Goal: Information Seeking & Learning: Learn about a topic

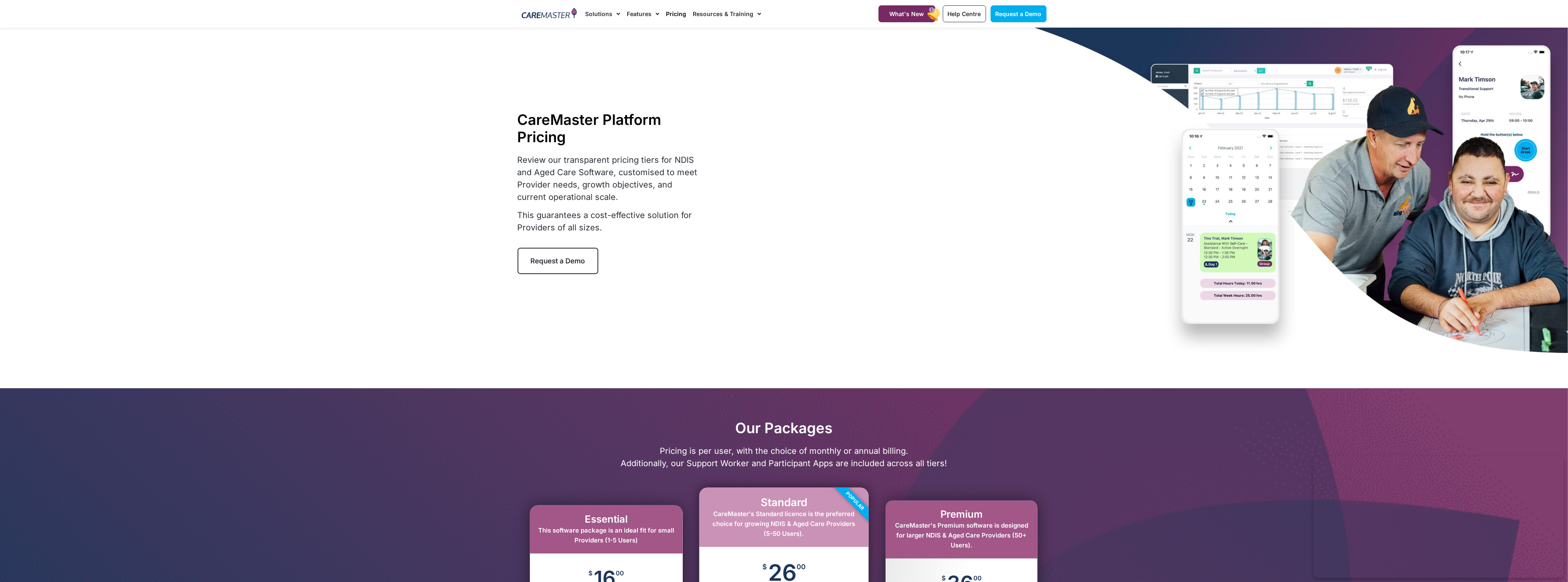
click at [1035, 264] on div "CareMaster Platform Pricing Review our transparent pricing tiers for NDIS and A…" at bounding box center [784, 192] width 533 height 330
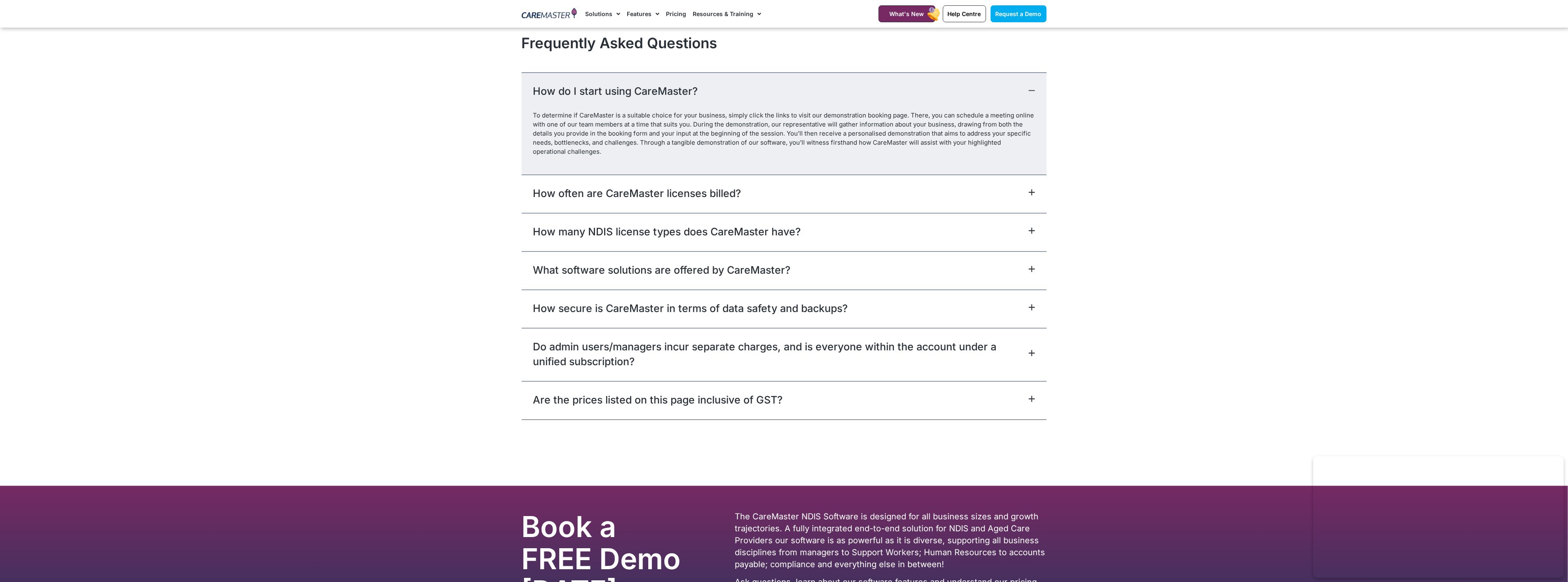
scroll to position [3615, 0]
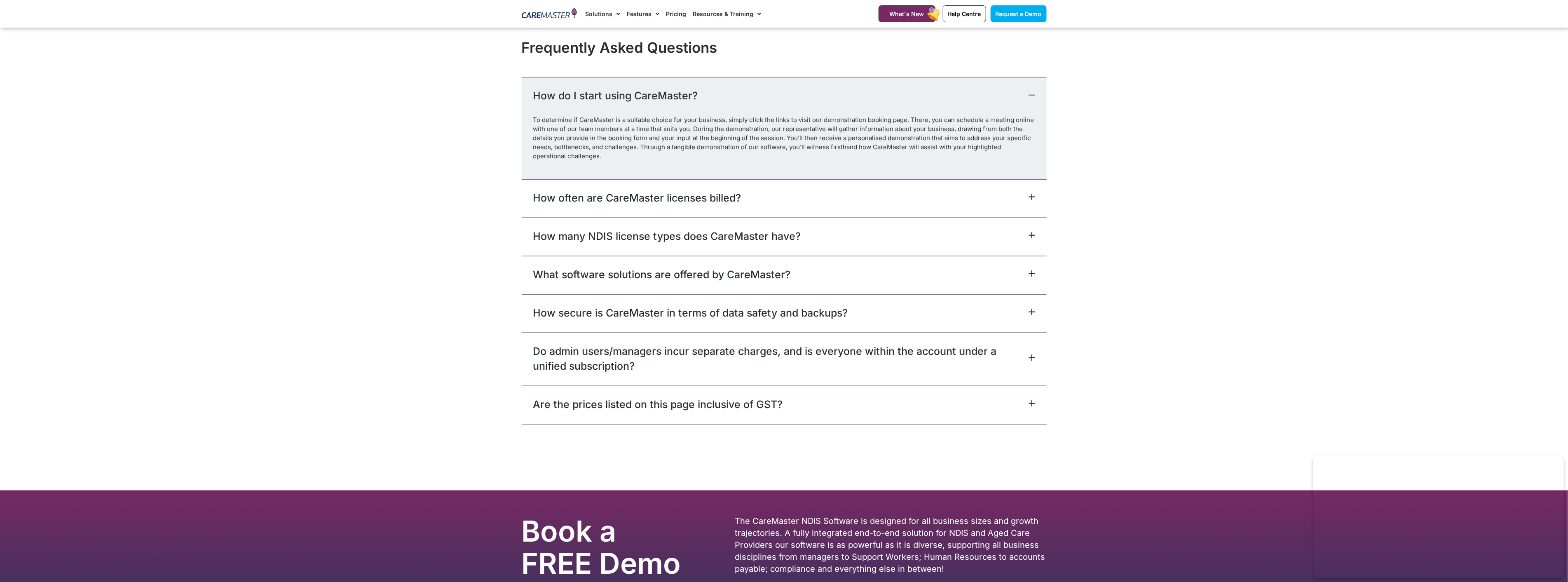
click at [744, 21] on link "Resources & Training" at bounding box center [727, 14] width 69 height 27
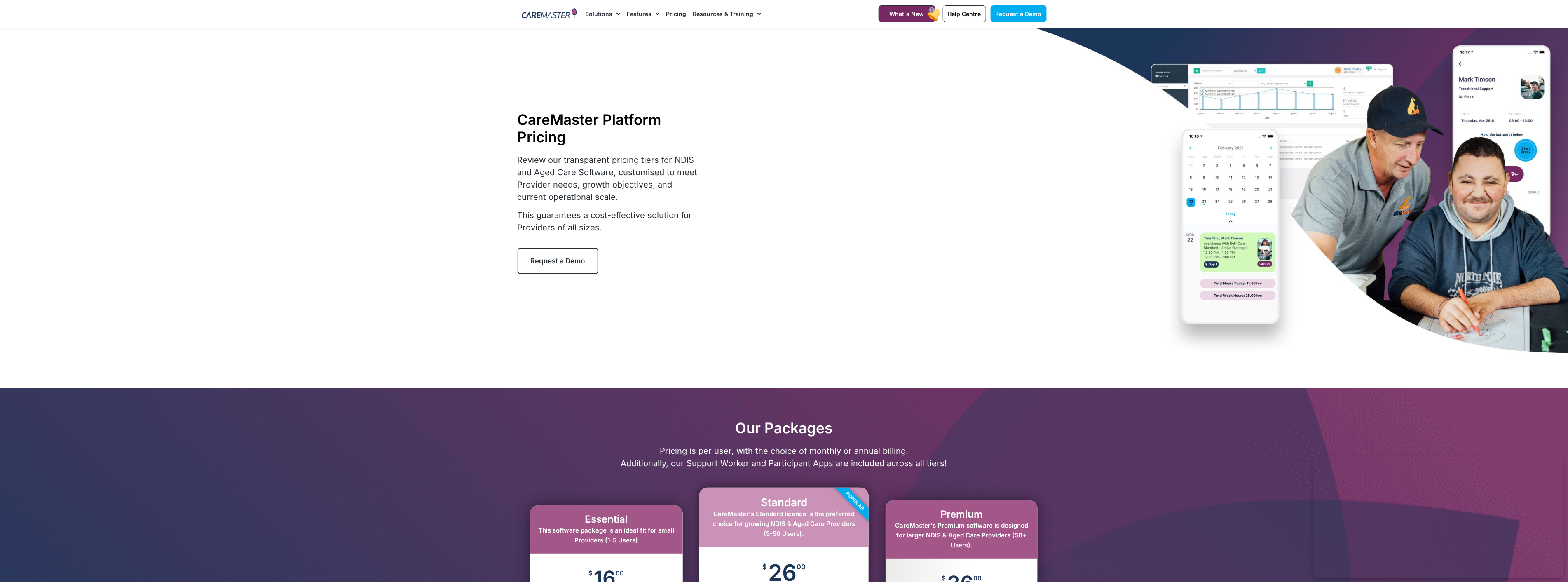
click at [743, 16] on link "Resources & Training" at bounding box center [727, 14] width 69 height 27
click at [728, 36] on link "Training & Onboarding" at bounding box center [738, 37] width 91 height 19
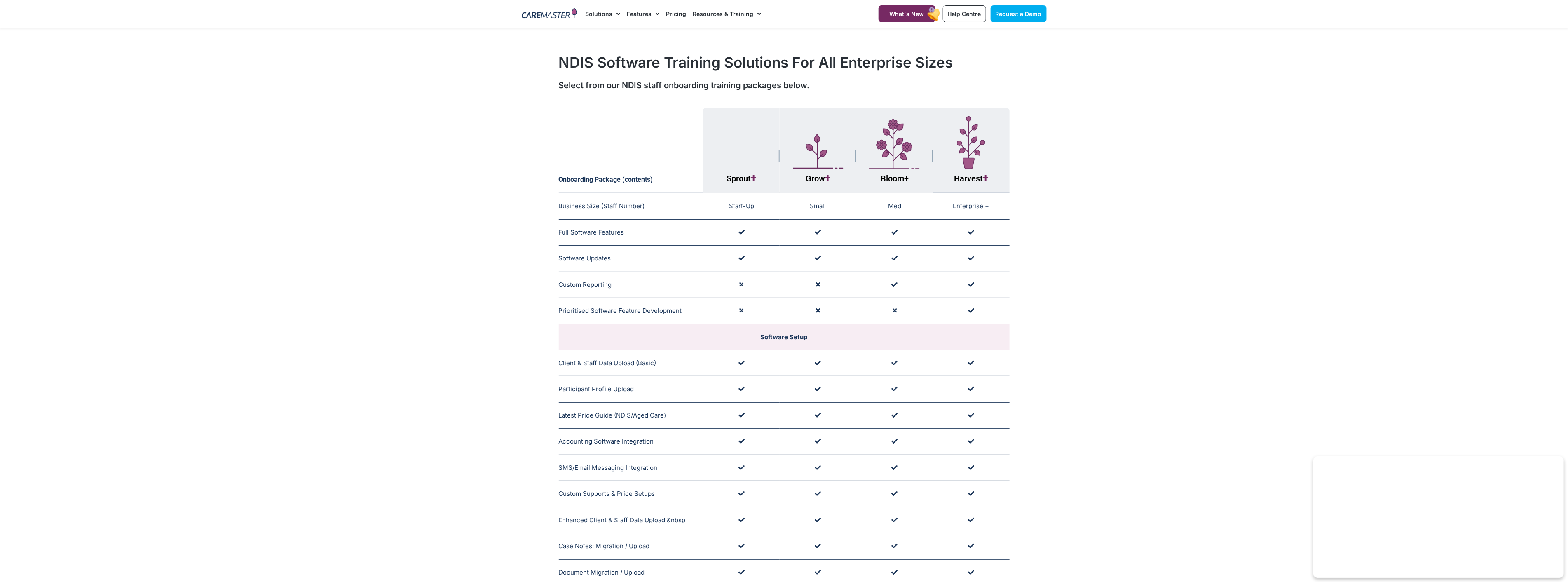
click at [1124, 206] on section "Onboarding Package (contents) Sprout + Grow + Bloom + Harvest + Business Size (…" at bounding box center [784, 464] width 1568 height 721
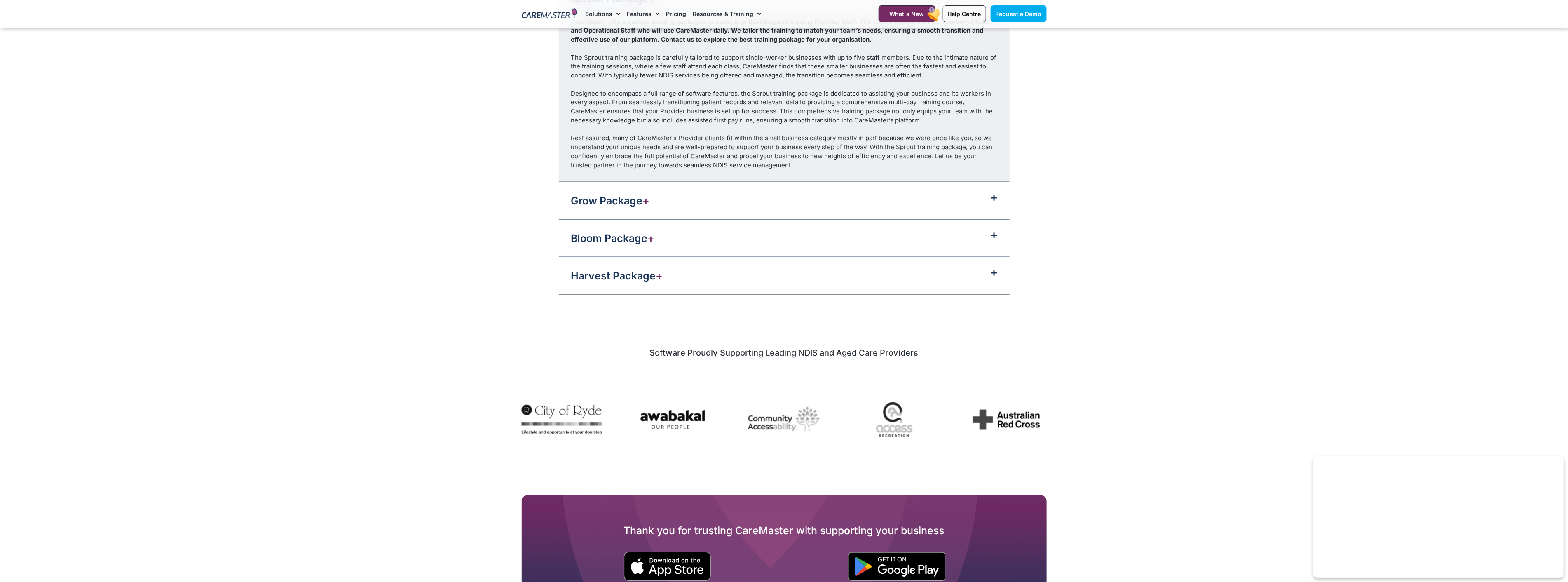
scroll to position [1006, 0]
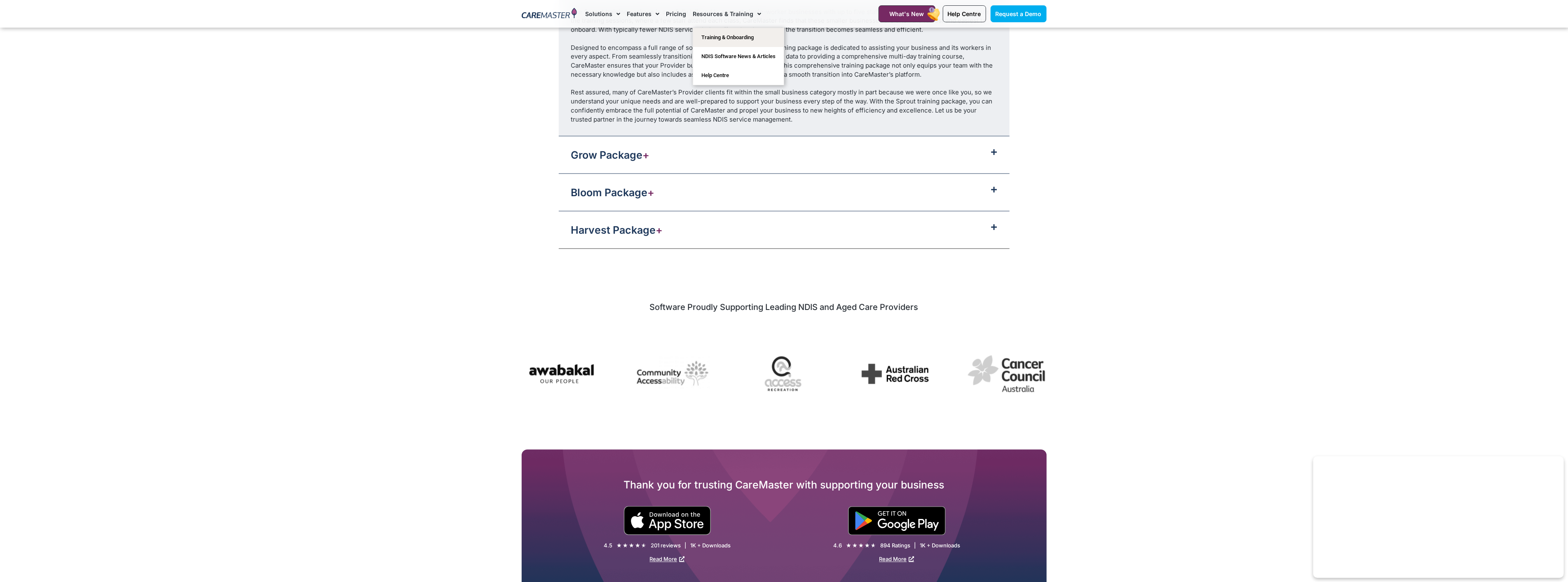
click at [753, 18] on span "Menu" at bounding box center [757, 14] width 8 height 14
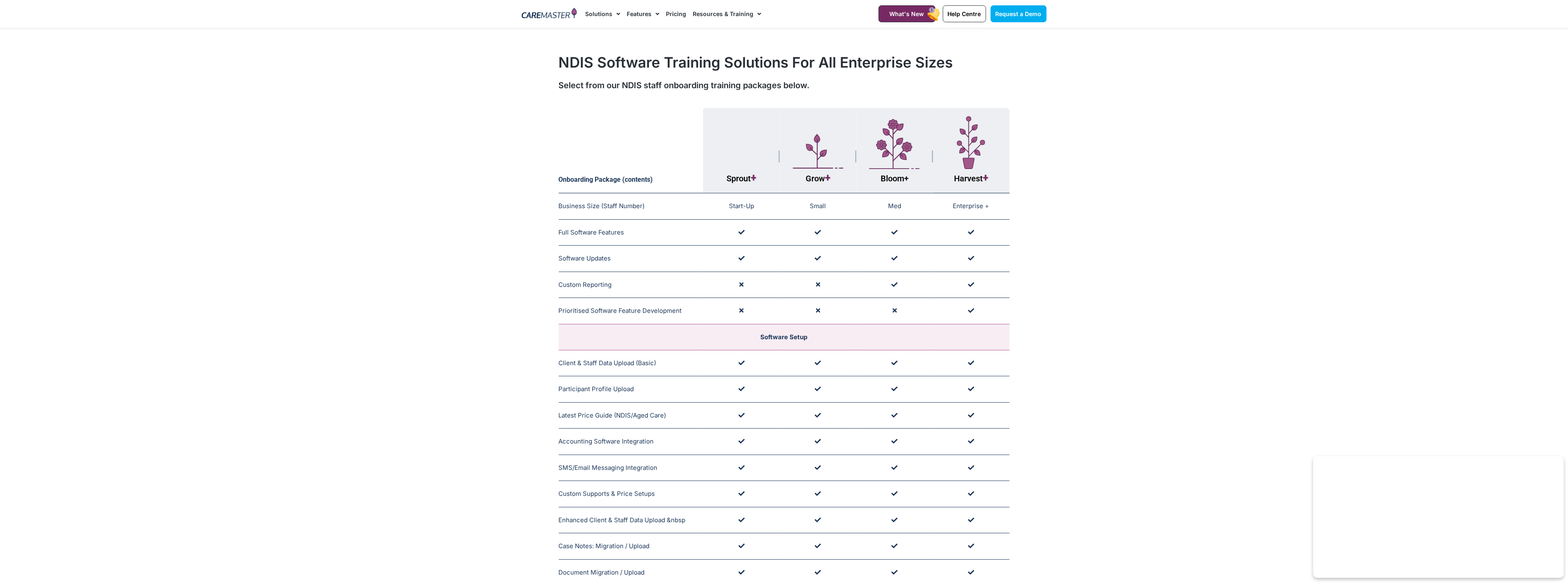
click at [753, 14] on span "Menu" at bounding box center [757, 14] width 8 height 14
click at [1179, 129] on section "Onboarding Package (contents) Sprout + Grow + Bloom + Harvest + Business Size (…" at bounding box center [784, 464] width 1568 height 721
click at [753, 11] on span "Menu" at bounding box center [757, 14] width 8 height 14
click at [713, 37] on link "Training & Onboarding" at bounding box center [738, 37] width 91 height 19
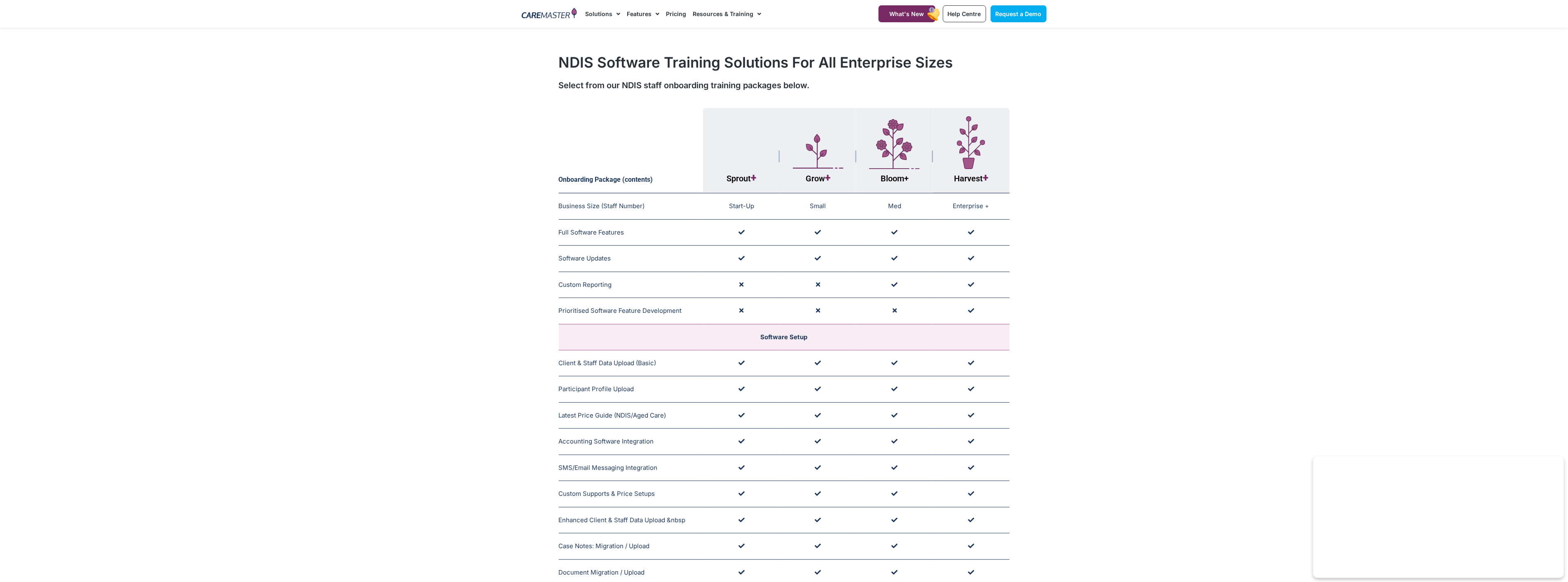
click at [1083, 188] on section "Onboarding Package (contents) Sprout + Grow + Bloom + Harvest + Business Size (…" at bounding box center [784, 464] width 1568 height 721
click at [677, 14] on link "Pricing" at bounding box center [675, 14] width 20 height 27
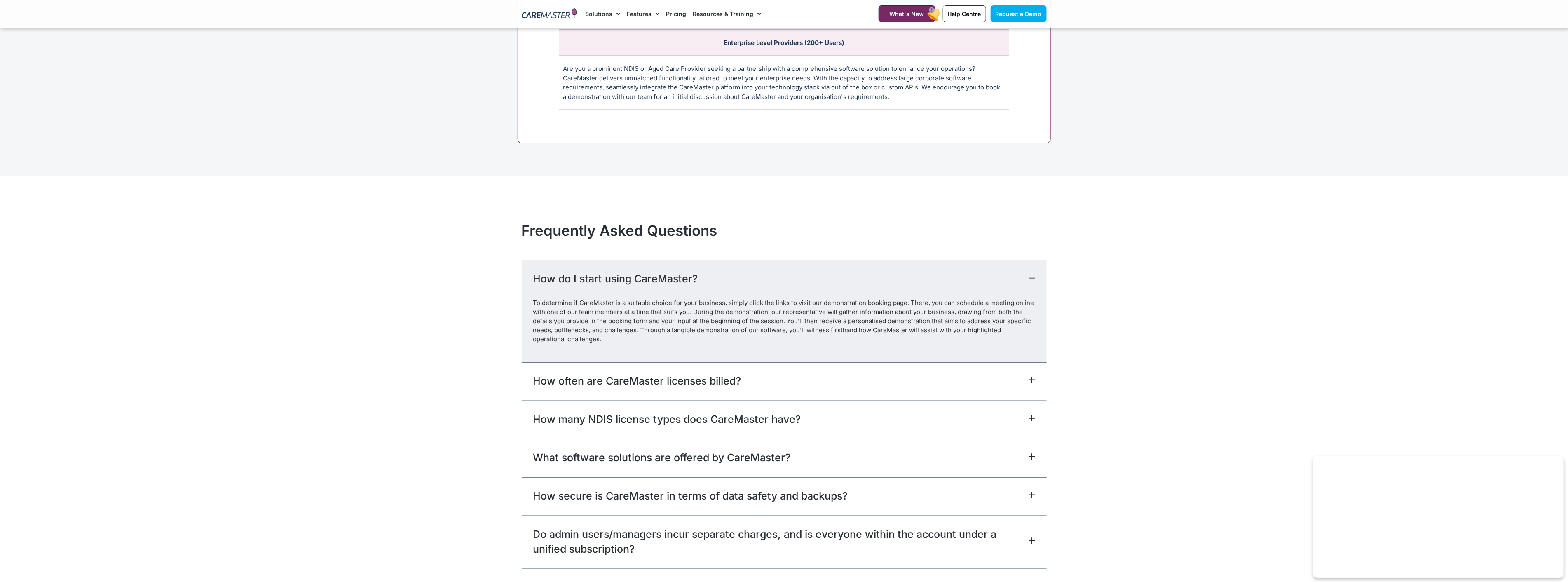
scroll to position [3707, 0]
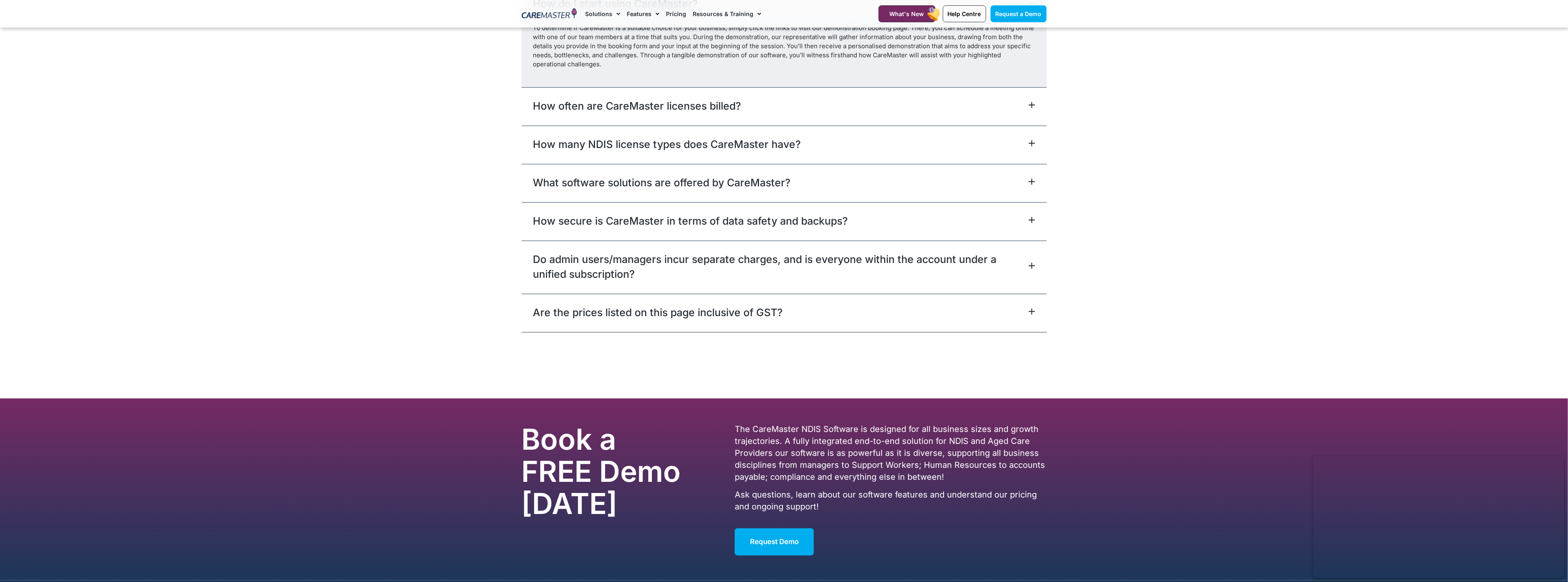
click at [1036, 266] on div "Do admin users/managers incur separate charges, and is everyone within the acco…" at bounding box center [784, 268] width 525 height 53
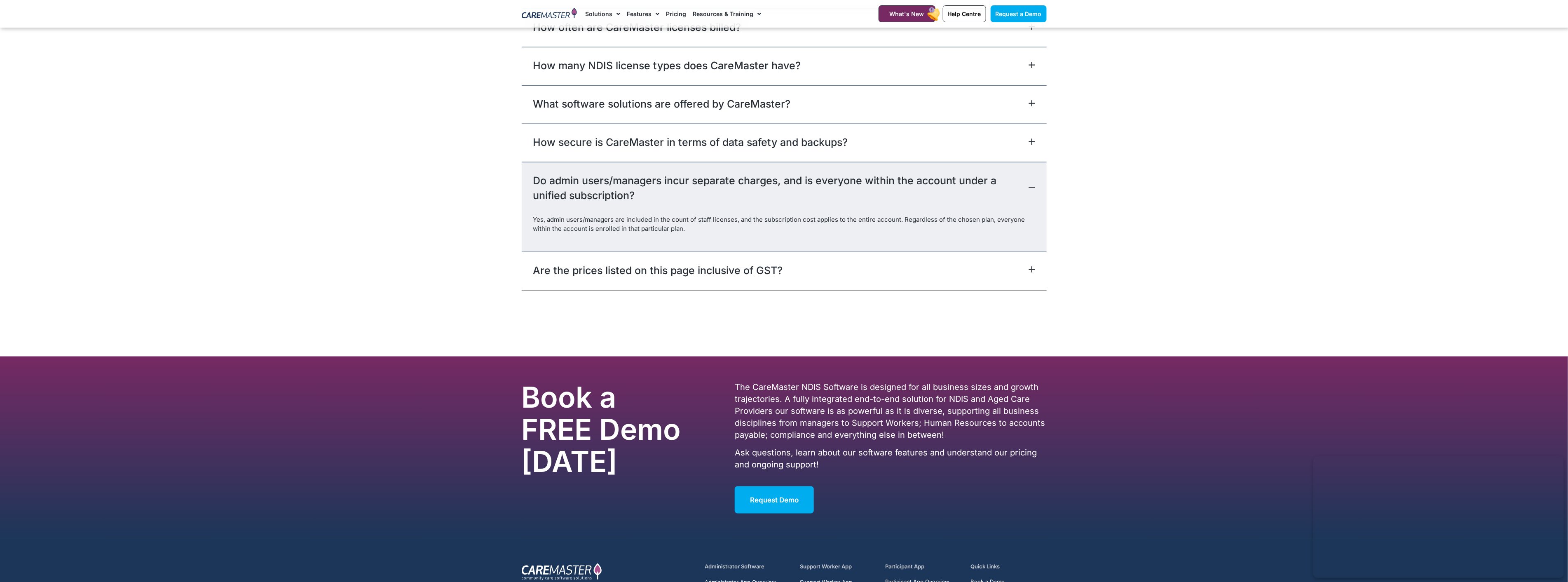
scroll to position [3714, 0]
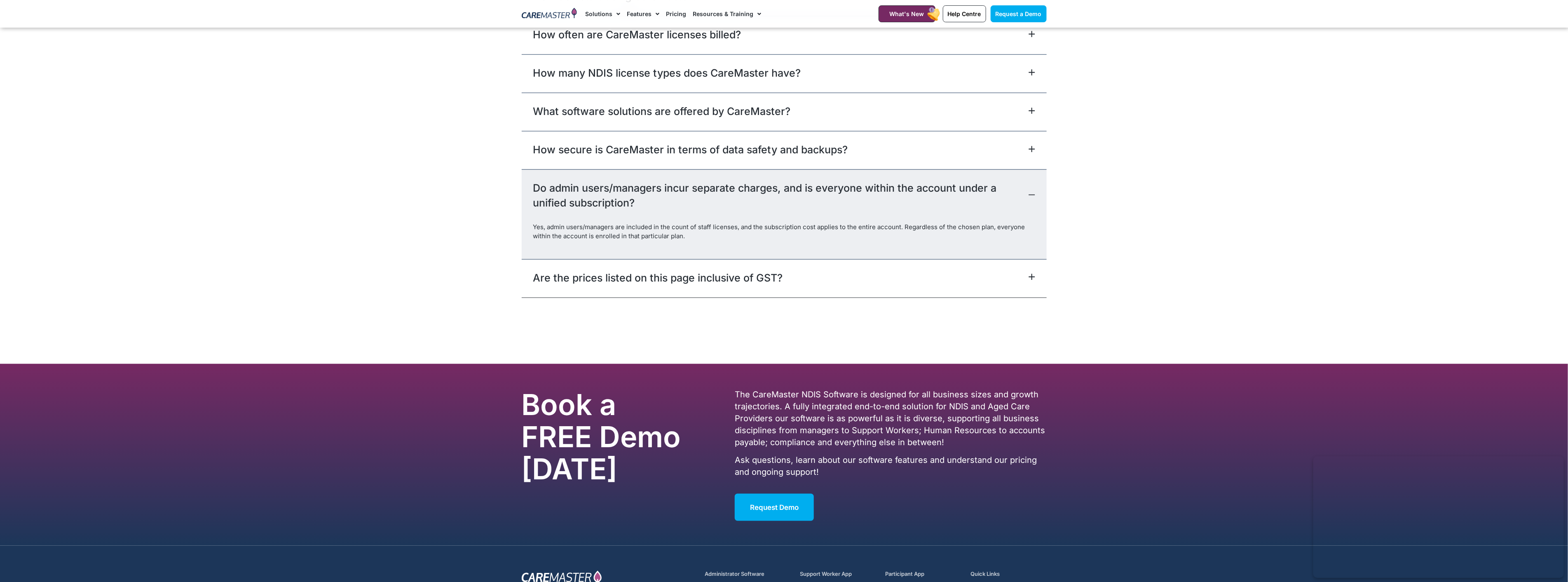
click at [1034, 195] on icon at bounding box center [1031, 195] width 6 height 0
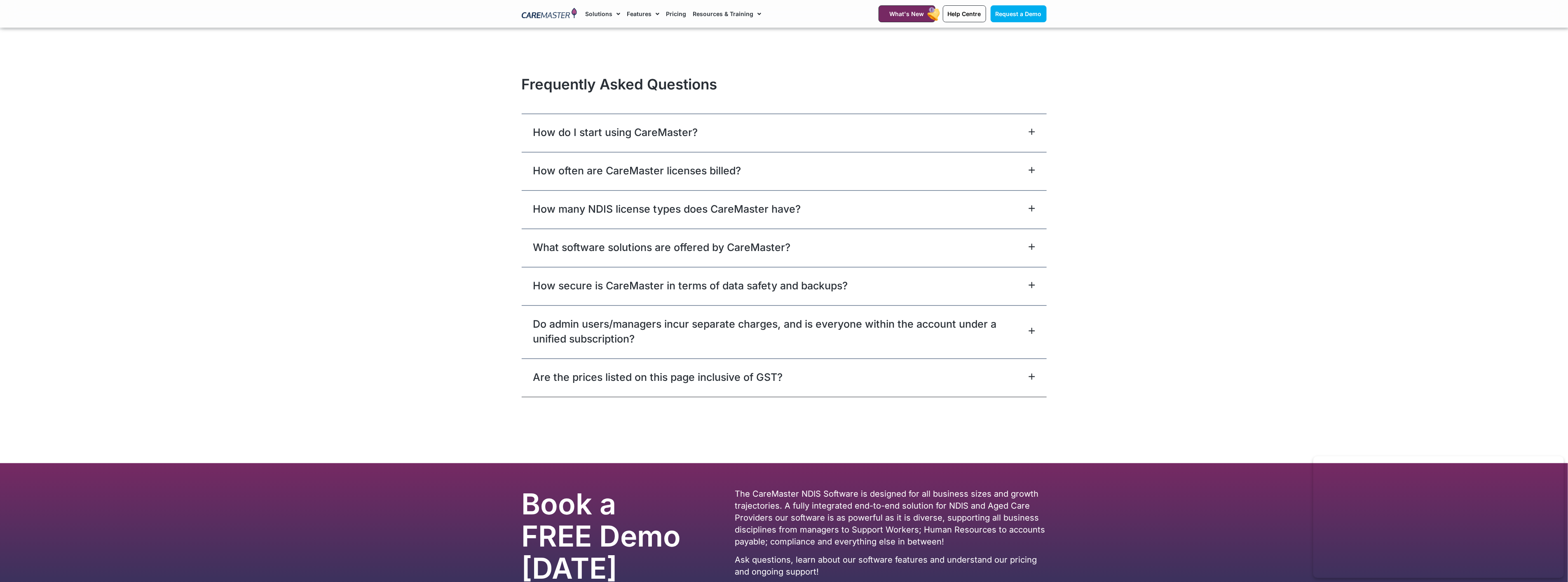
scroll to position [3532, 0]
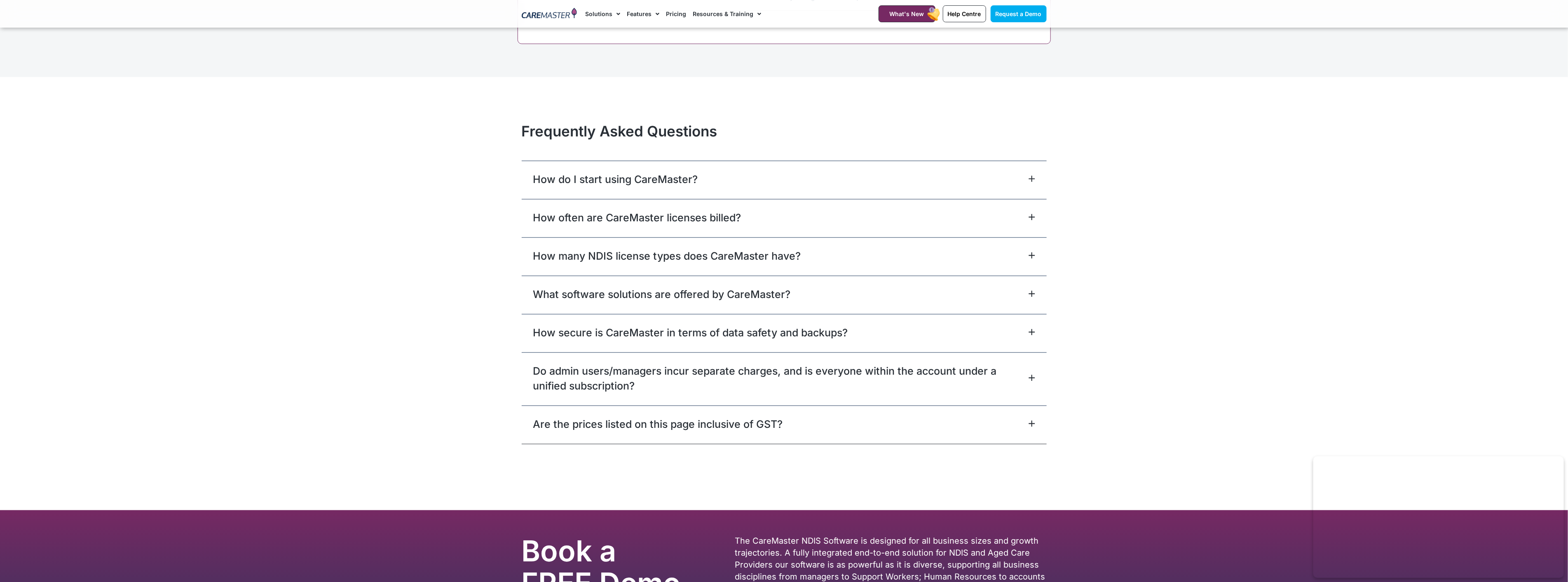
click at [1031, 425] on icon at bounding box center [1031, 423] width 6 height 6
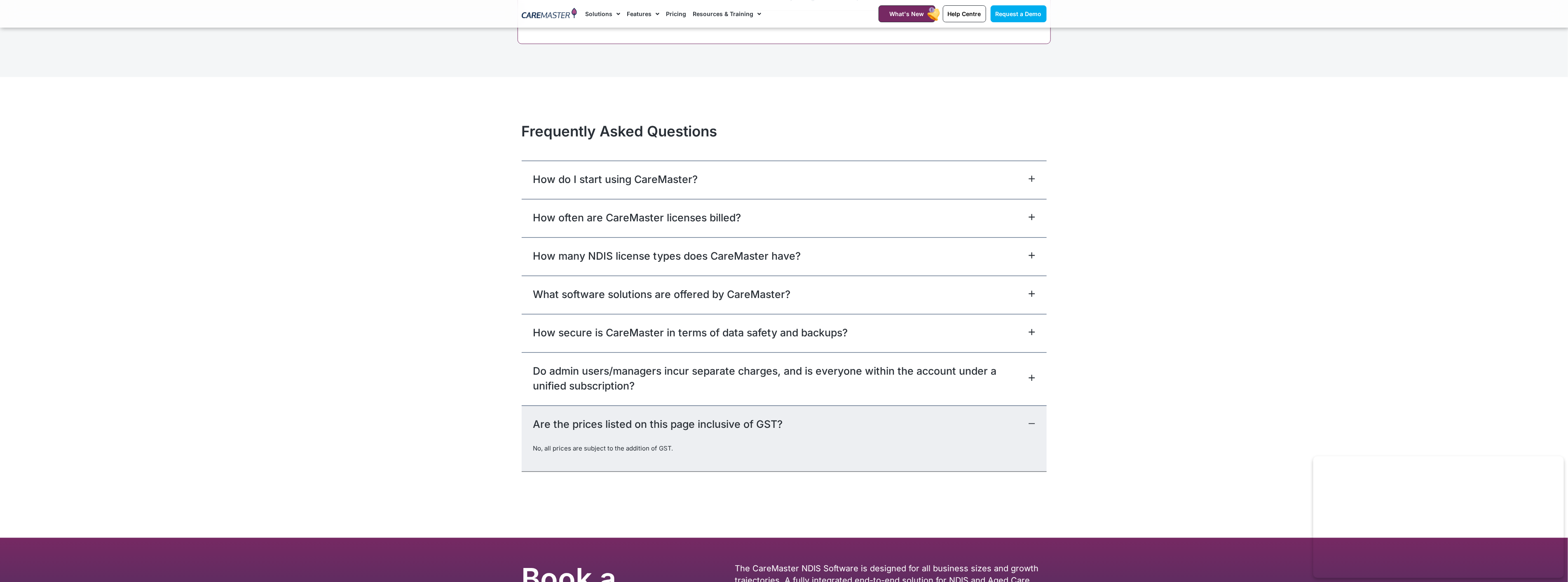
click at [1031, 424] on icon at bounding box center [1031, 424] width 6 height 0
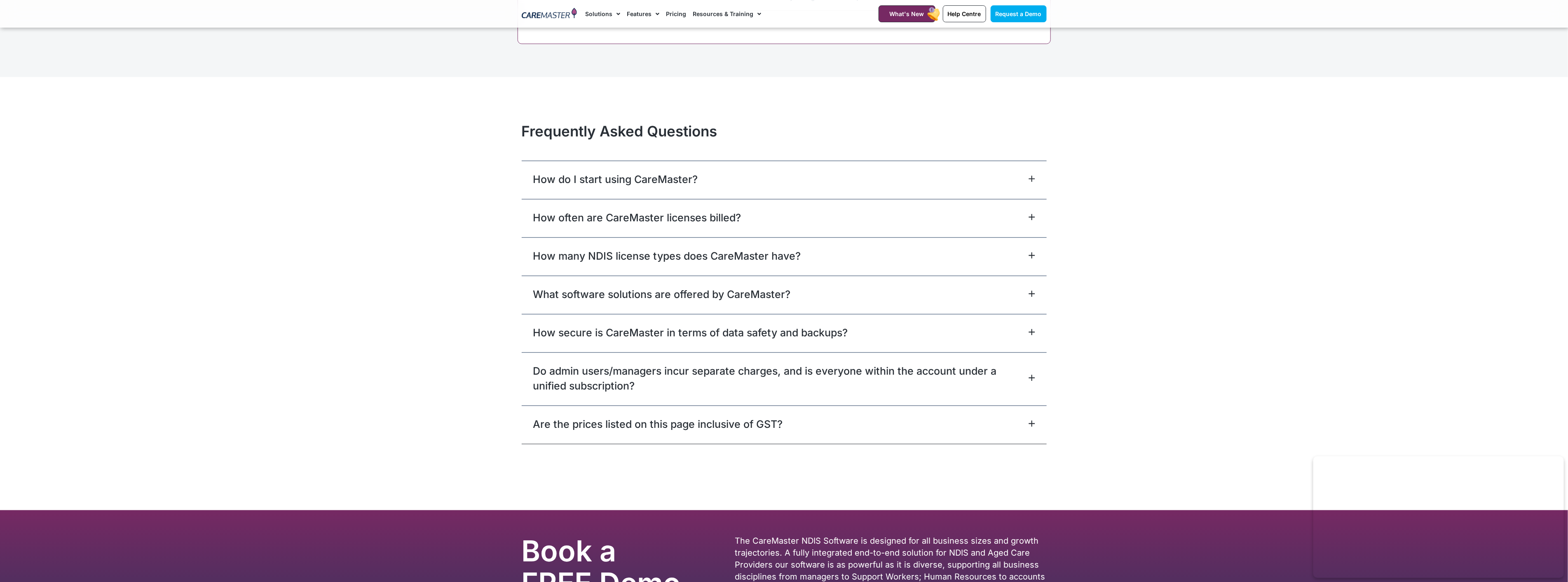
click at [1027, 177] on span at bounding box center [1030, 179] width 10 height 8
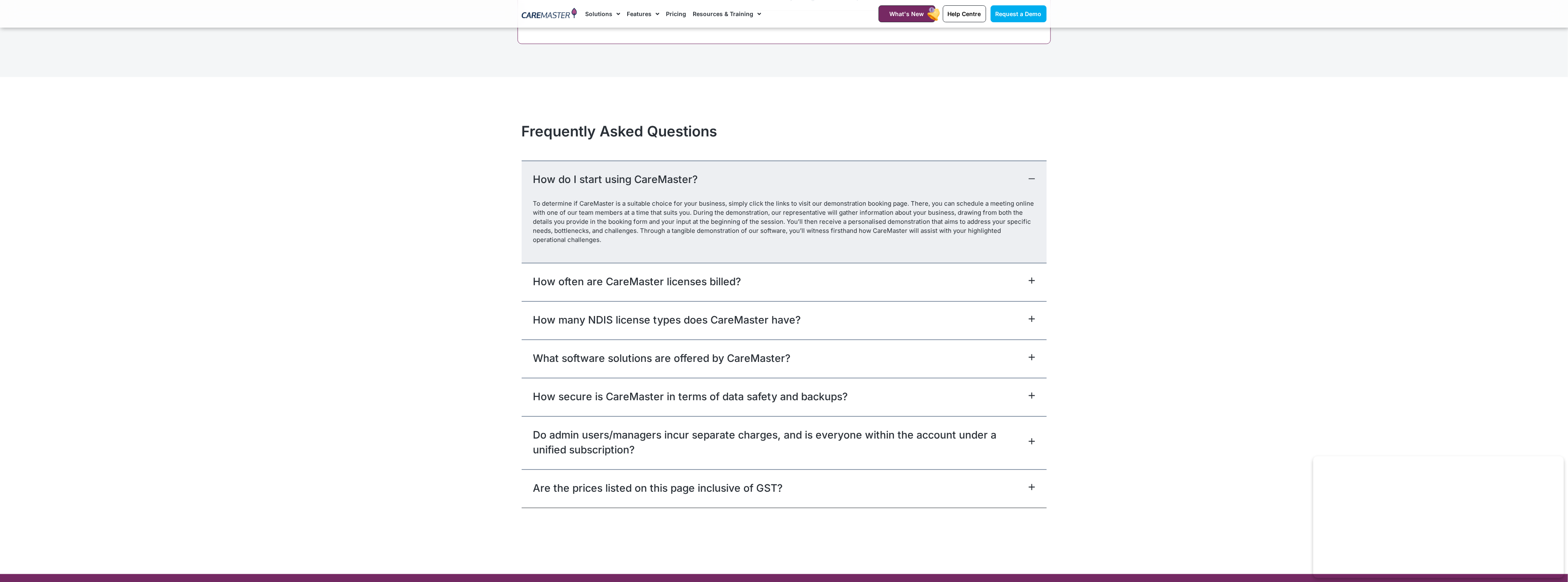
click at [1027, 177] on span at bounding box center [1030, 179] width 10 height 8
